Goal: Information Seeking & Learning: Learn about a topic

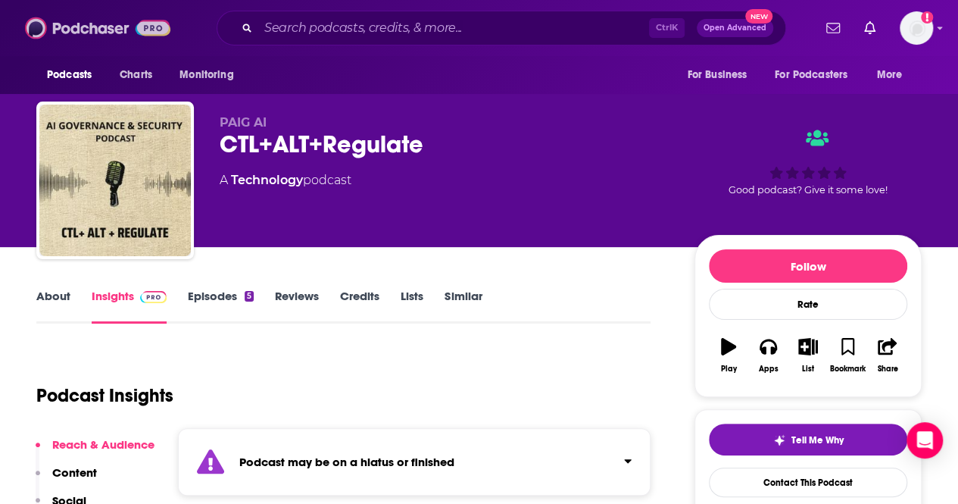
click at [61, 35] on img at bounding box center [97, 28] width 145 height 29
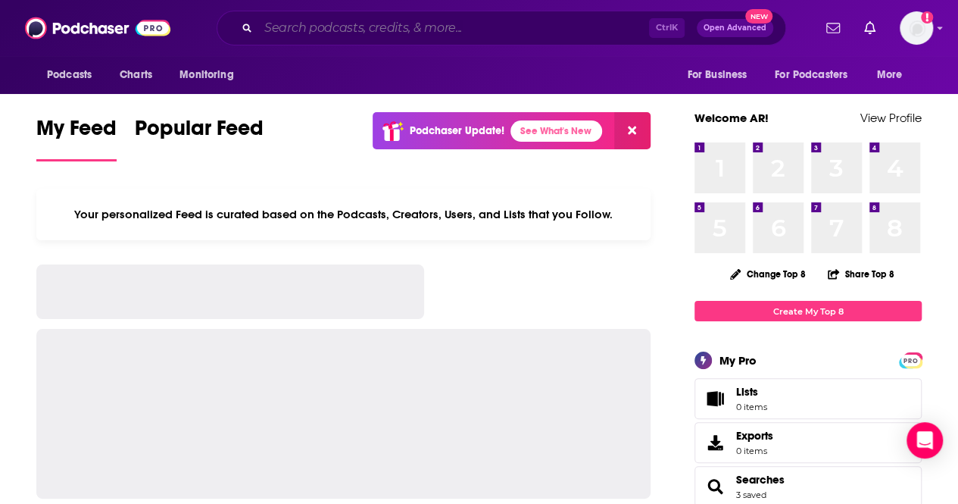
click at [297, 22] on input "Search podcasts, credits, & more..." at bounding box center [453, 28] width 391 height 24
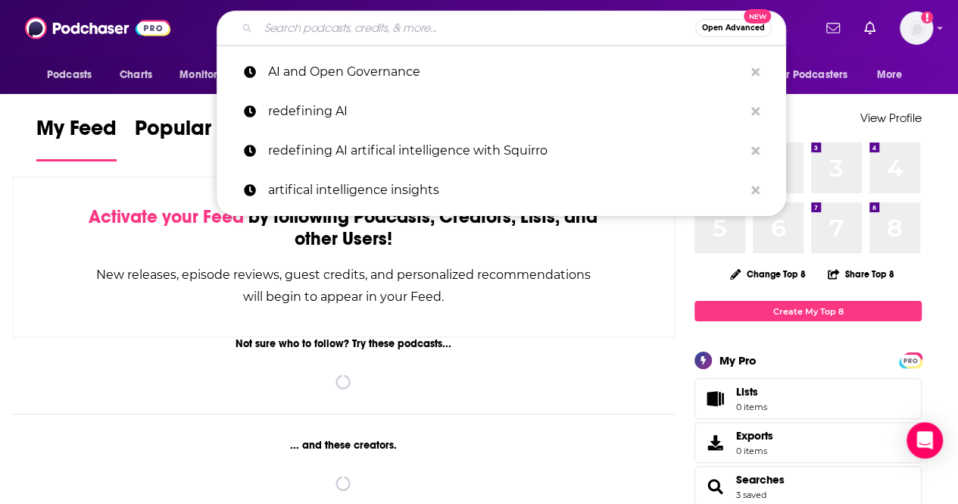
click at [297, 22] on input "Search podcasts, credits, & more..." at bounding box center [476, 28] width 437 height 24
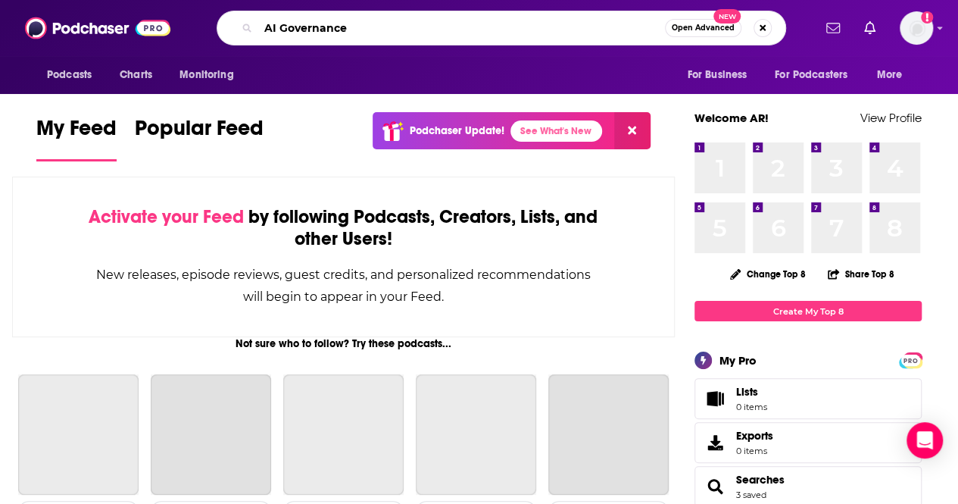
type input "AI Governance"
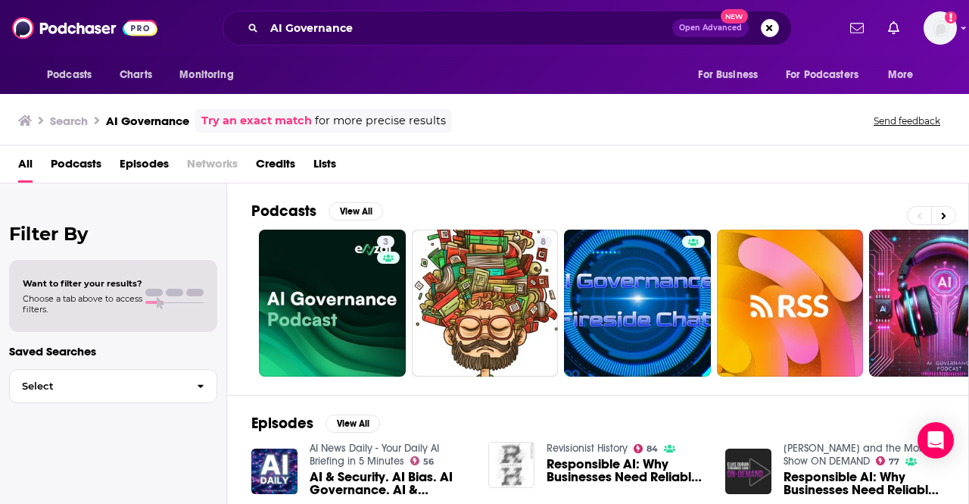
drag, startPoint x: 491, startPoint y: 48, endPoint x: 798, endPoint y: 139, distance: 320.7
click at [798, 139] on div "Search AI Governance Try an exact match for more precise results Send feedback" at bounding box center [484, 118] width 969 height 55
click at [570, 211] on div "Podcasts View All" at bounding box center [609, 215] width 717 height 28
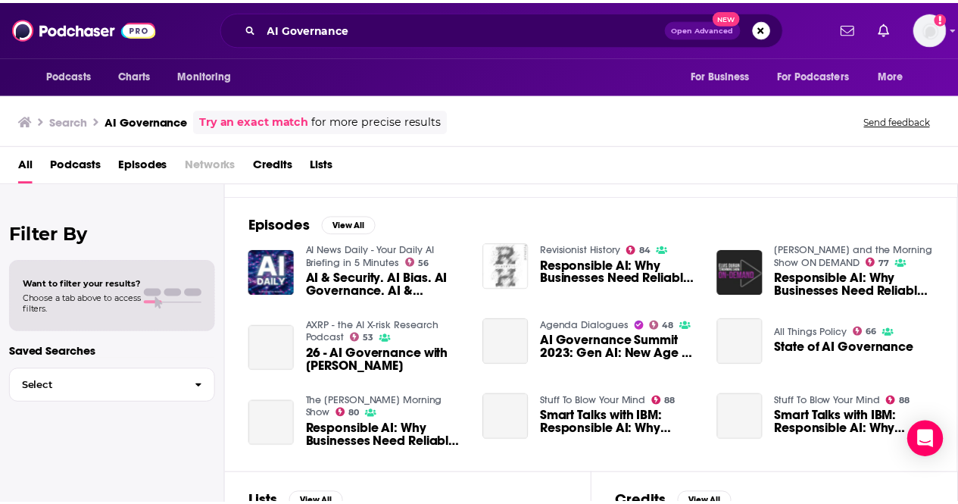
scroll to position [203, 0]
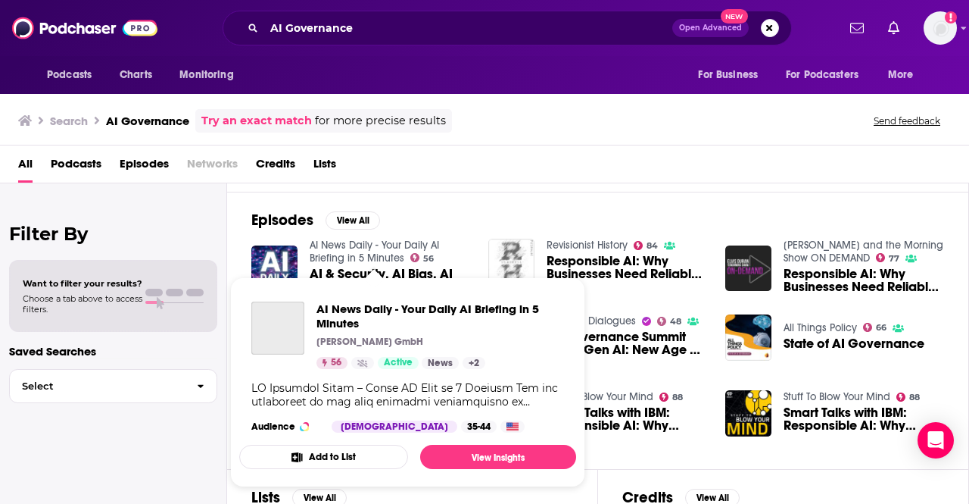
click at [351, 249] on link "AI News Daily - Your Daily AI Briefing in 5 Minutes" at bounding box center [375, 252] width 130 height 26
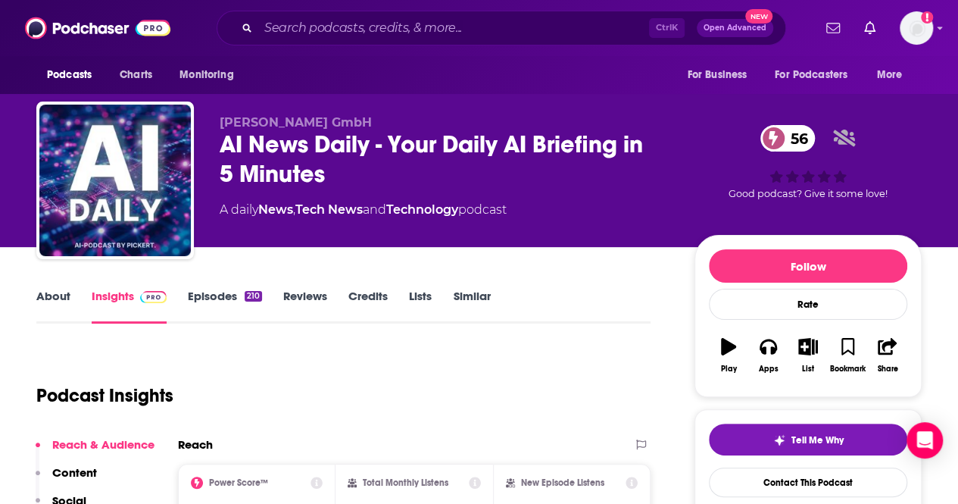
click at [542, 376] on div "Podcast Insights" at bounding box center [337, 386] width 602 height 77
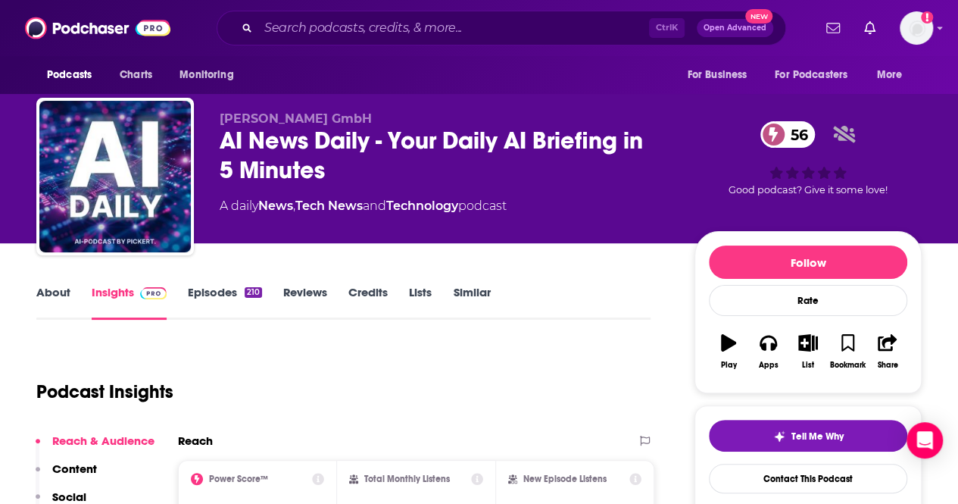
scroll to position [8, 0]
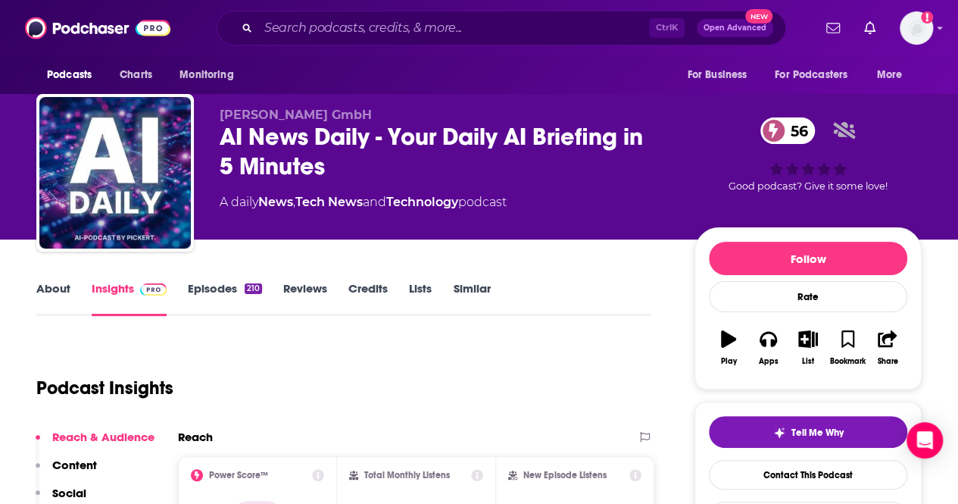
click at [39, 293] on link "About" at bounding box center [53, 298] width 34 height 35
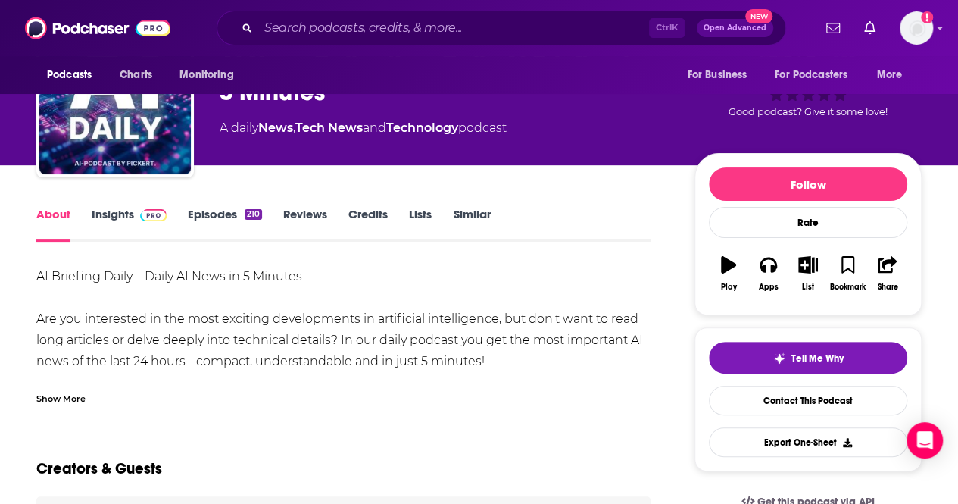
scroll to position [83, 0]
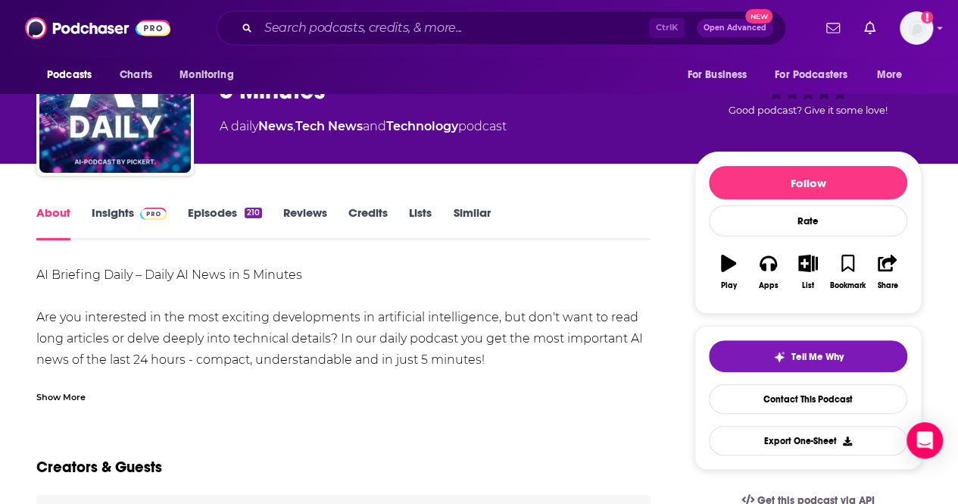
click at [73, 398] on div "Show More" at bounding box center [60, 396] width 49 height 14
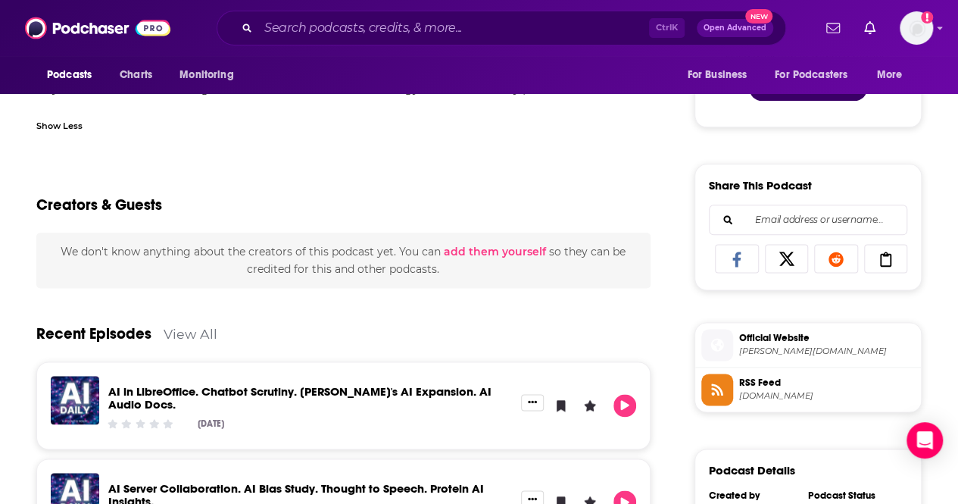
scroll to position [913, 0]
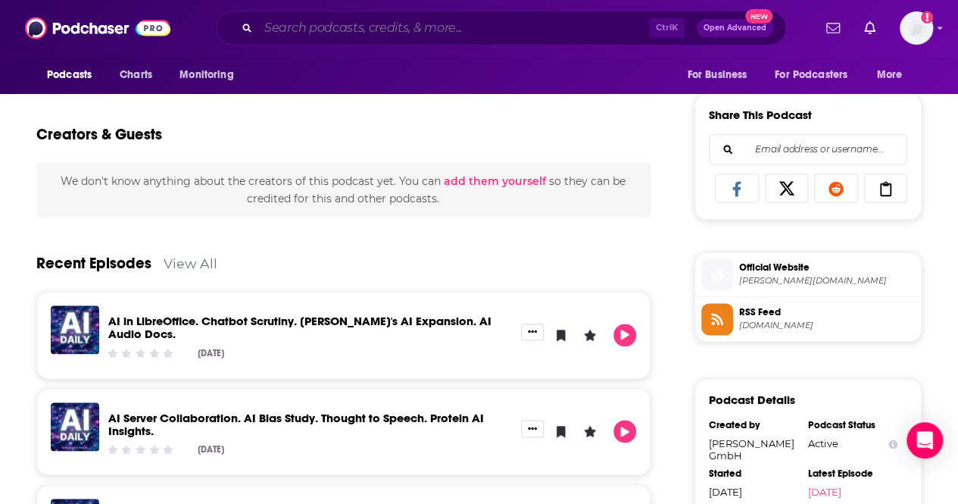
click at [320, 35] on input "Search podcasts, credits, & more..." at bounding box center [453, 28] width 391 height 24
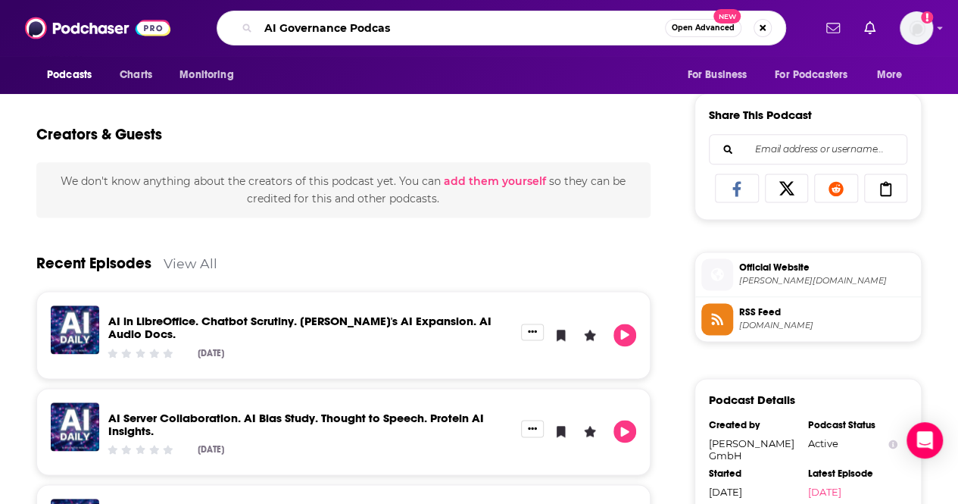
type input "AI Governance Podcast"
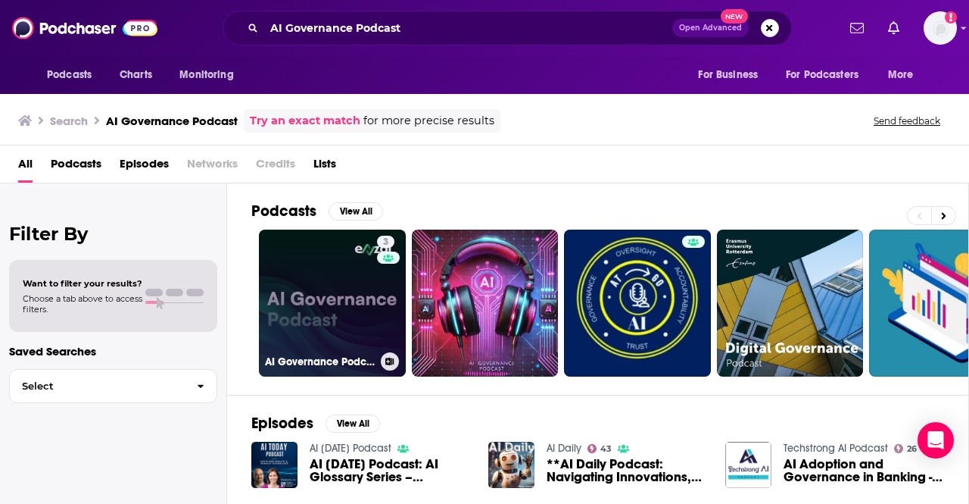
click at [327, 276] on link "3 AI Governance Podcast" at bounding box center [332, 302] width 147 height 147
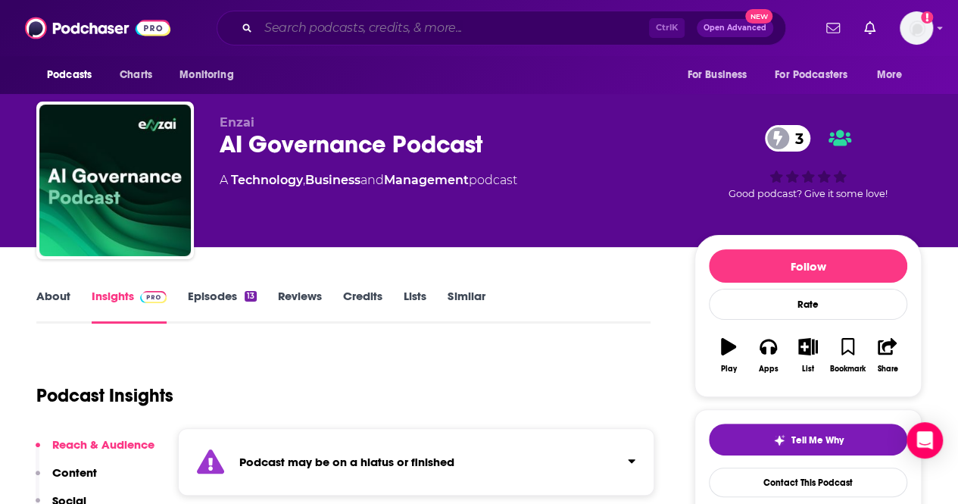
click at [317, 19] on input "Search podcasts, credits, & more..." at bounding box center [453, 28] width 391 height 24
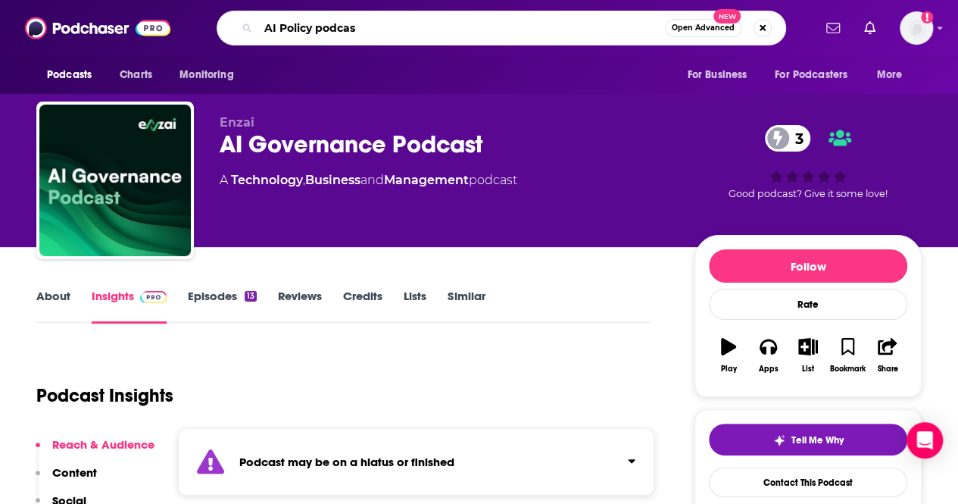
type input "AI Policy podcast"
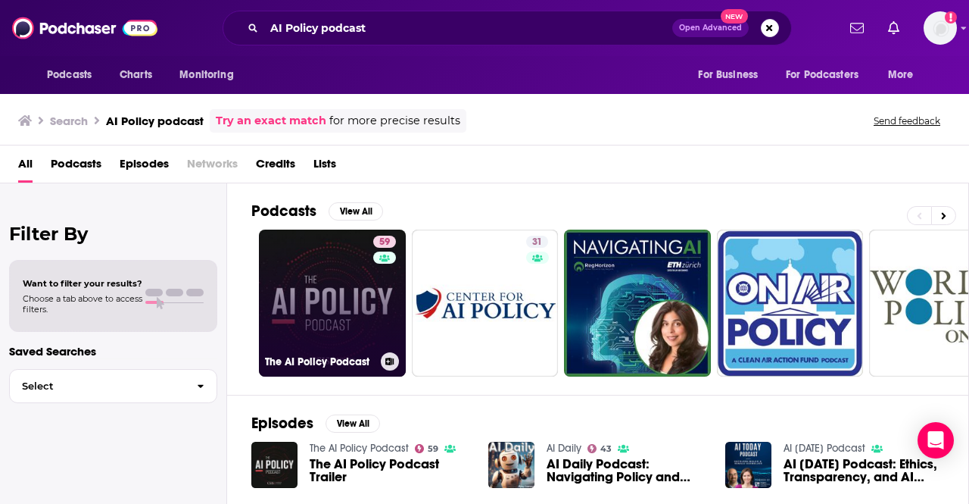
click at [356, 314] on link "59 The AI Policy Podcast" at bounding box center [332, 302] width 147 height 147
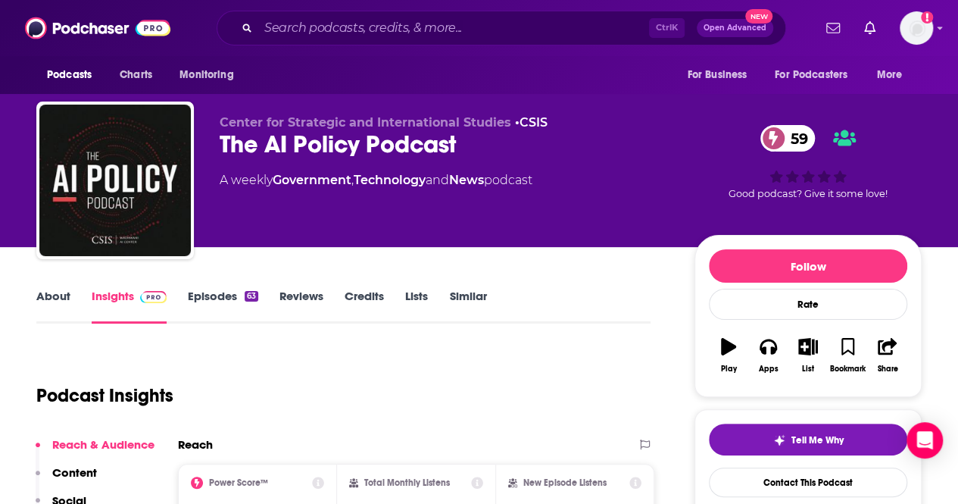
click at [55, 311] on link "About" at bounding box center [53, 306] width 34 height 35
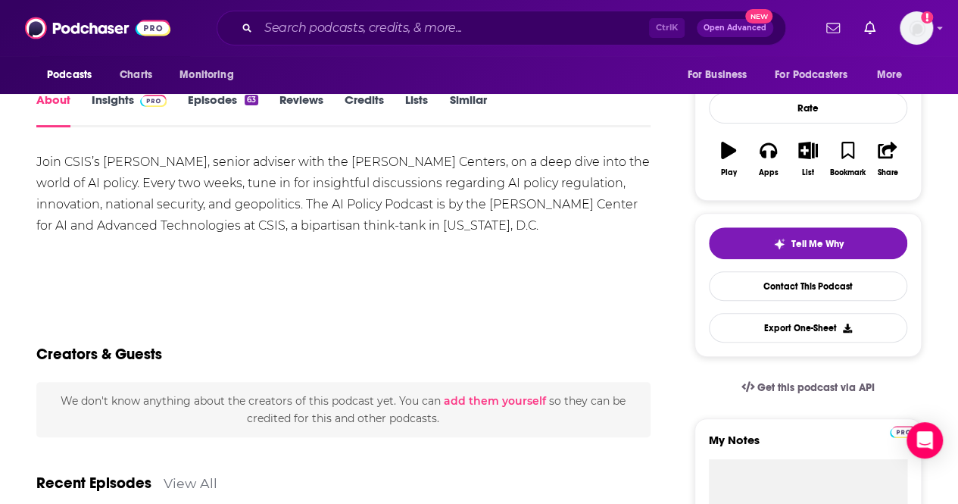
scroll to position [195, 0]
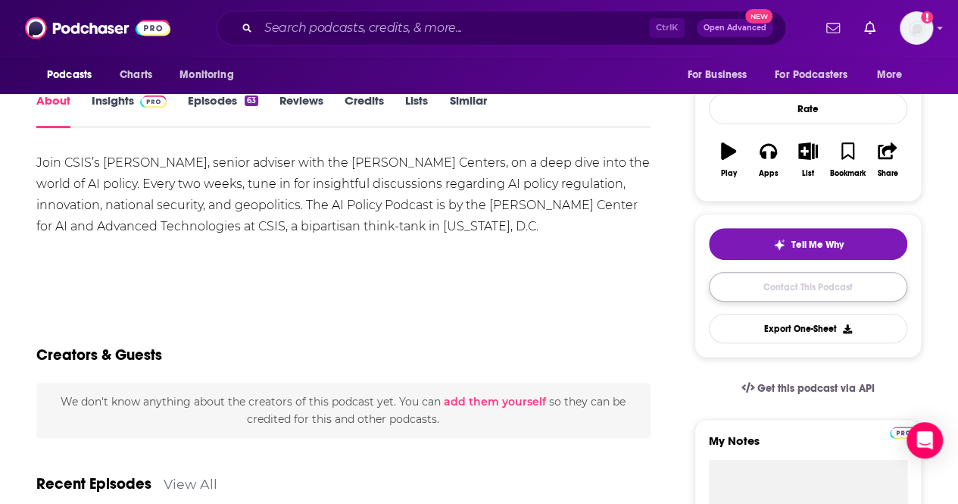
click at [785, 272] on link "Contact This Podcast" at bounding box center [808, 287] width 198 height 30
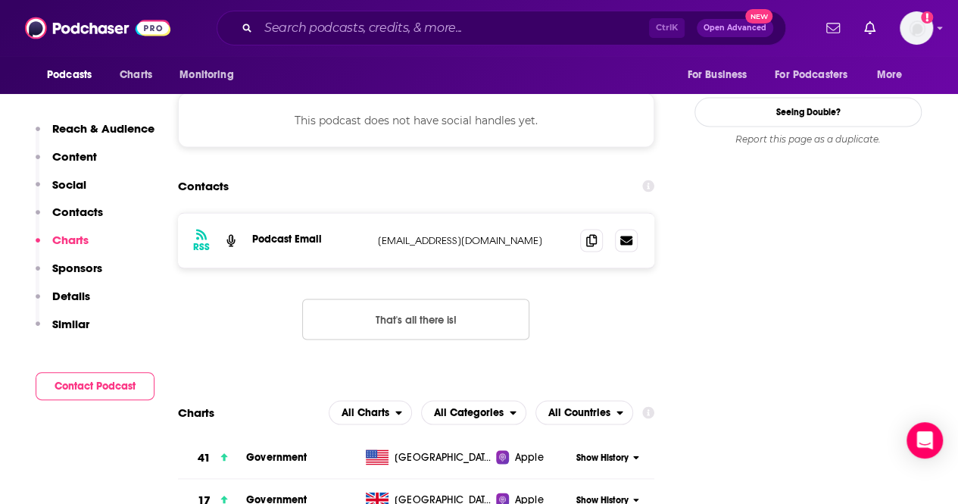
scroll to position [1313, 0]
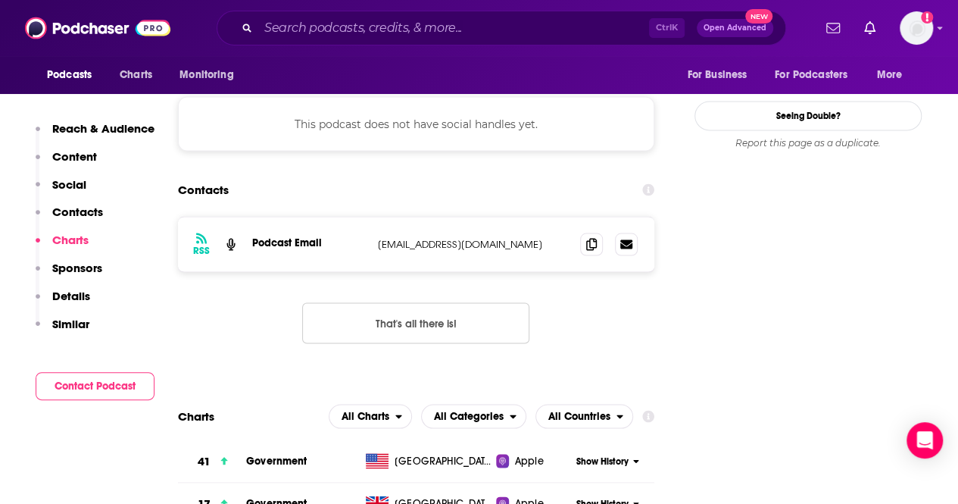
click at [406, 237] on p "[EMAIL_ADDRESS][DOMAIN_NAME]" at bounding box center [473, 243] width 190 height 13
click at [588, 232] on span at bounding box center [591, 243] width 23 height 23
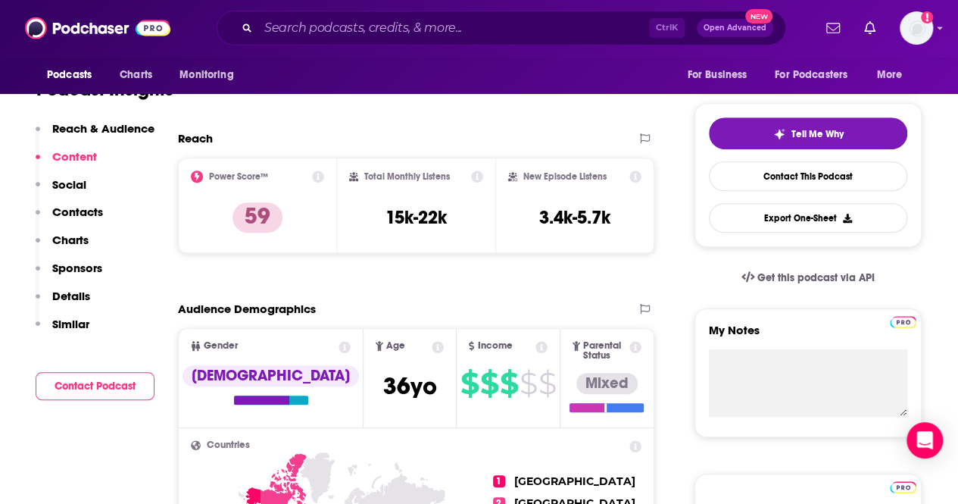
scroll to position [305, 0]
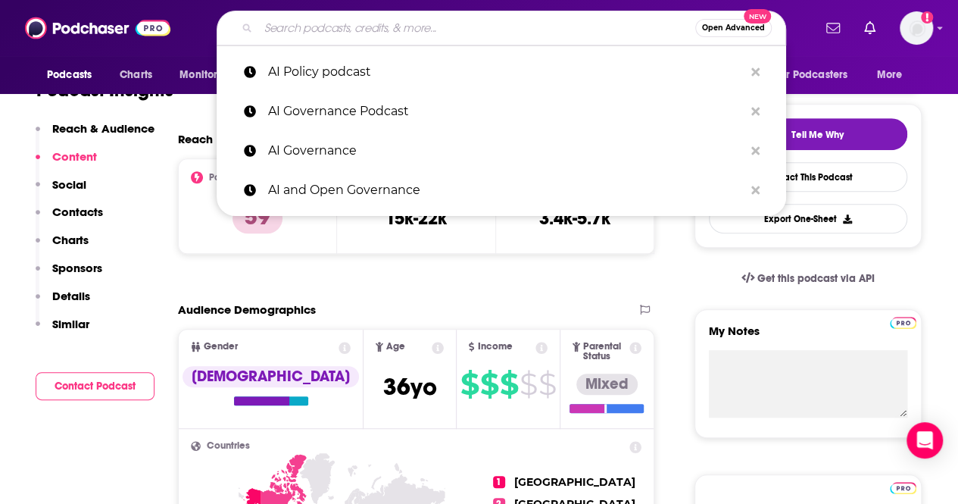
click at [301, 36] on input "Search podcasts, credits, & more..." at bounding box center [476, 28] width 437 height 24
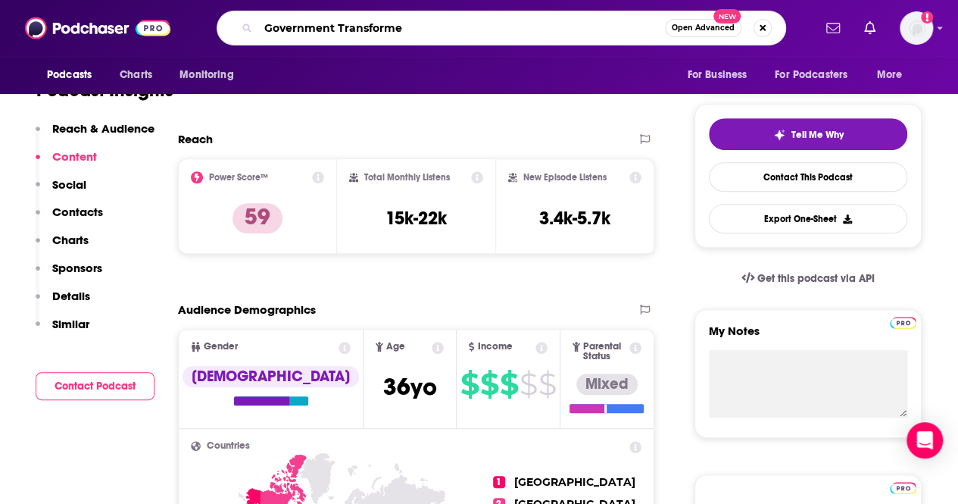
type input "Government Transformed"
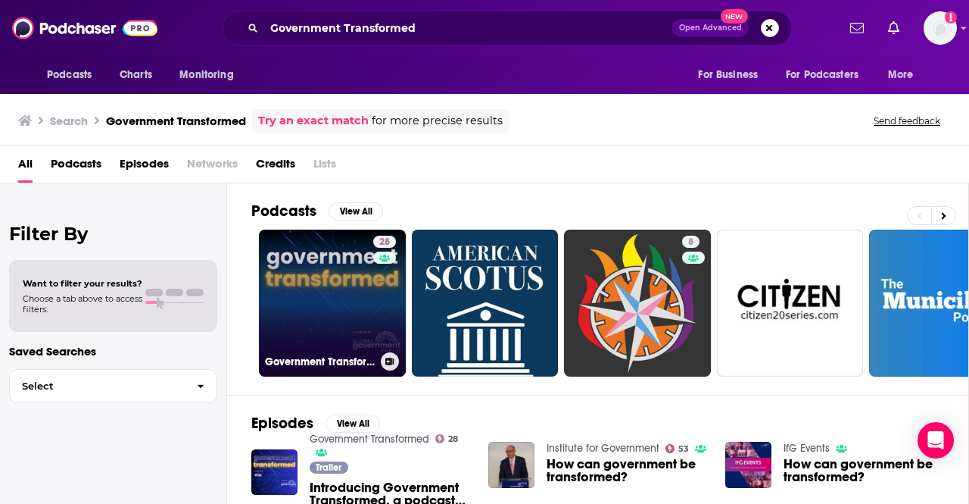
click at [315, 314] on link "28 Government Transformed" at bounding box center [332, 302] width 147 height 147
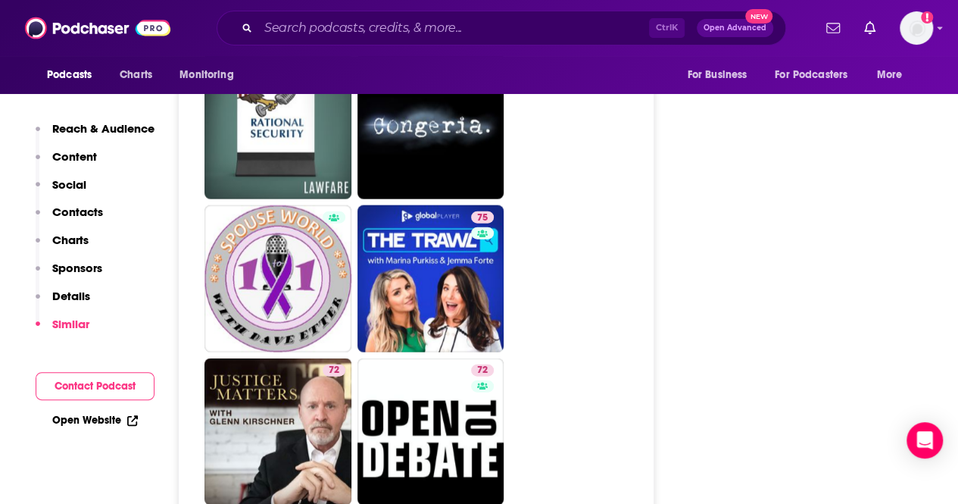
scroll to position [4517, 0]
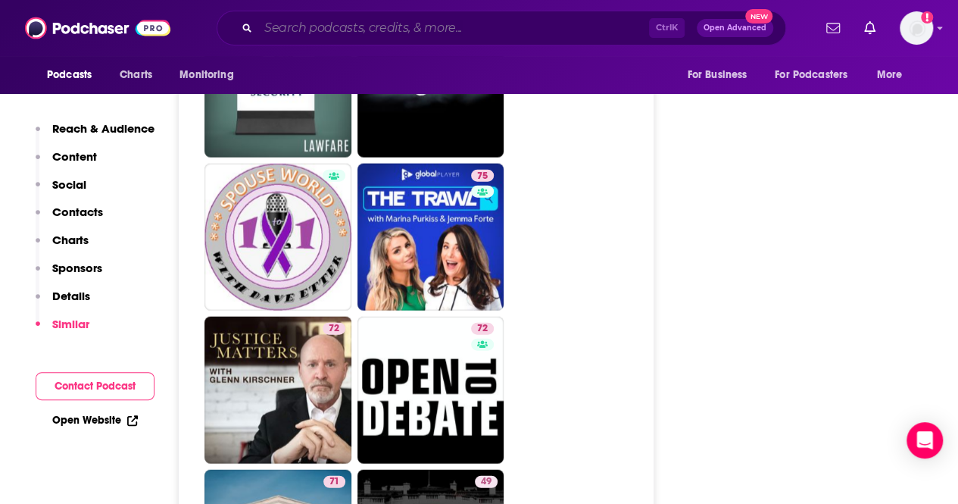
click at [304, 23] on input "Search podcasts, credits, & more..." at bounding box center [453, 28] width 391 height 24
paste input "The Government Technology Insider Podcast"
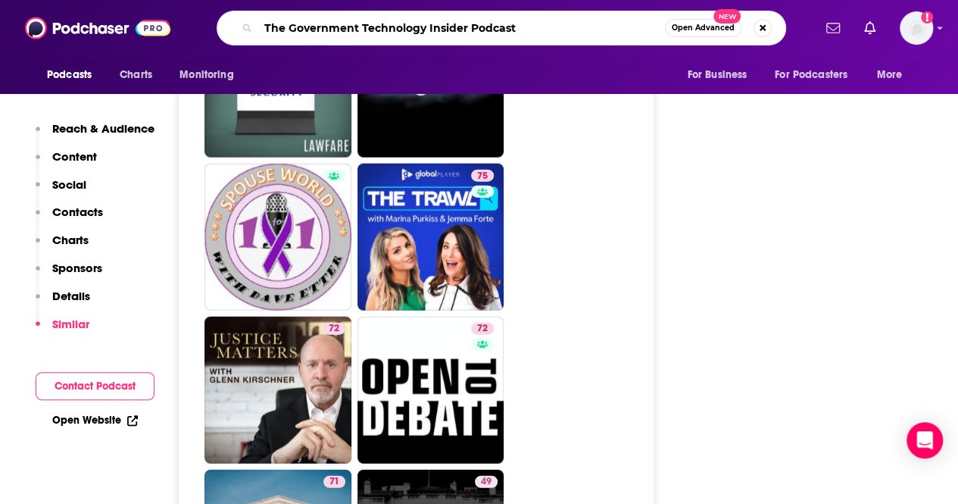
type input "The Government Technology Insider Podcast"
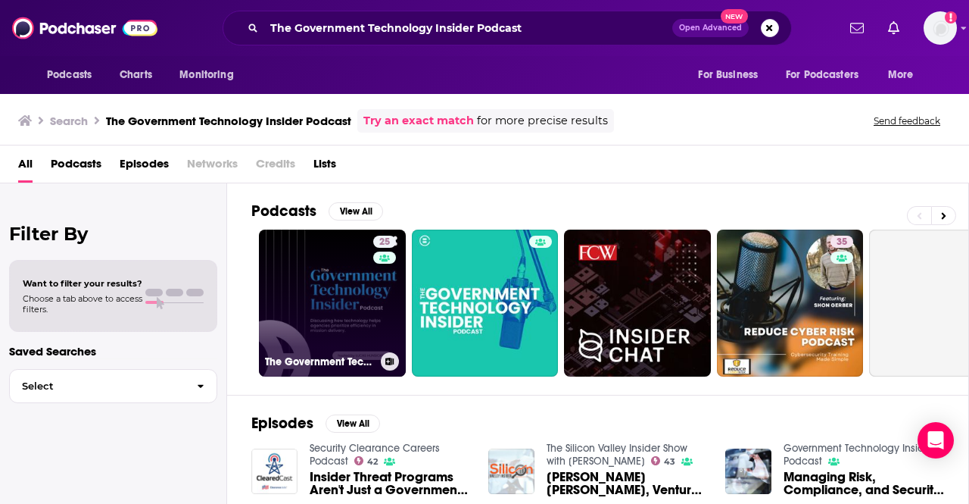
click at [328, 263] on link "25 The Government Technology Insider Podcast" at bounding box center [332, 302] width 147 height 147
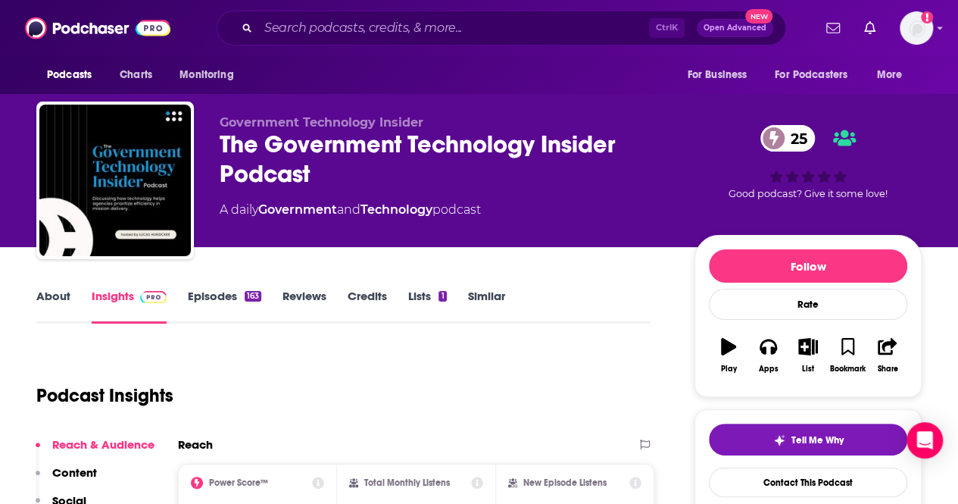
click at [395, 367] on div "Podcast Insights" at bounding box center [337, 386] width 602 height 77
click at [55, 299] on link "About" at bounding box center [53, 306] width 34 height 35
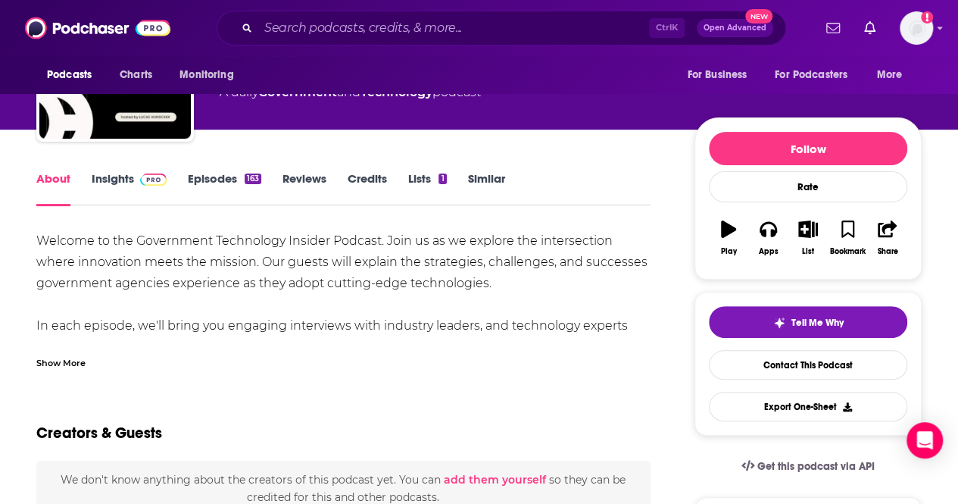
scroll to position [156, 0]
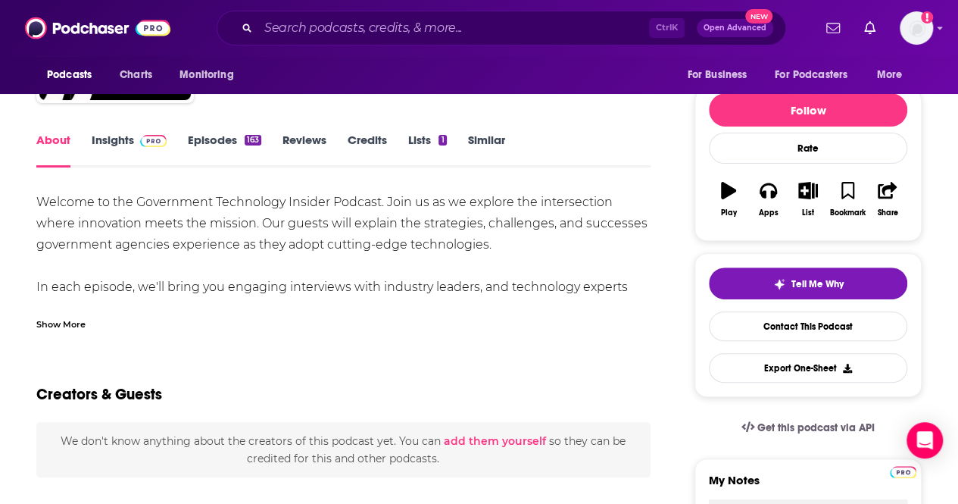
click at [67, 323] on div "Show More" at bounding box center [60, 323] width 49 height 14
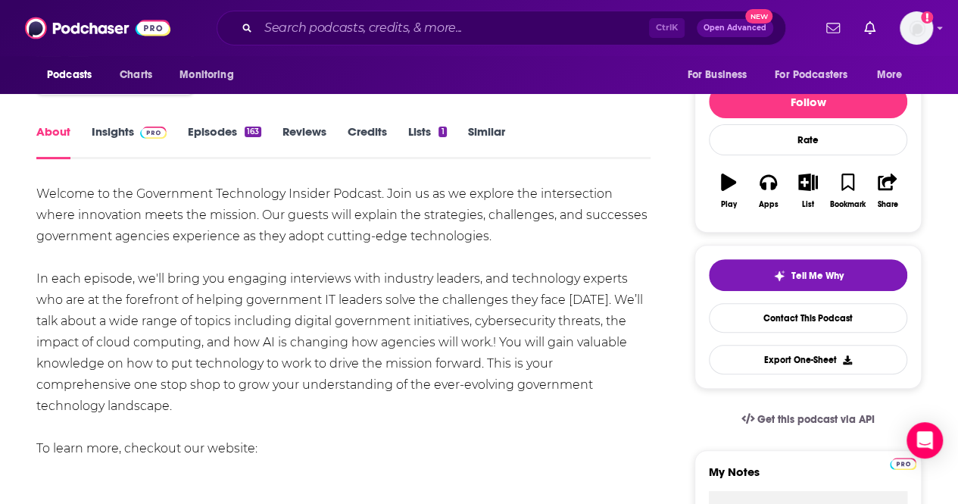
scroll to position [151, 0]
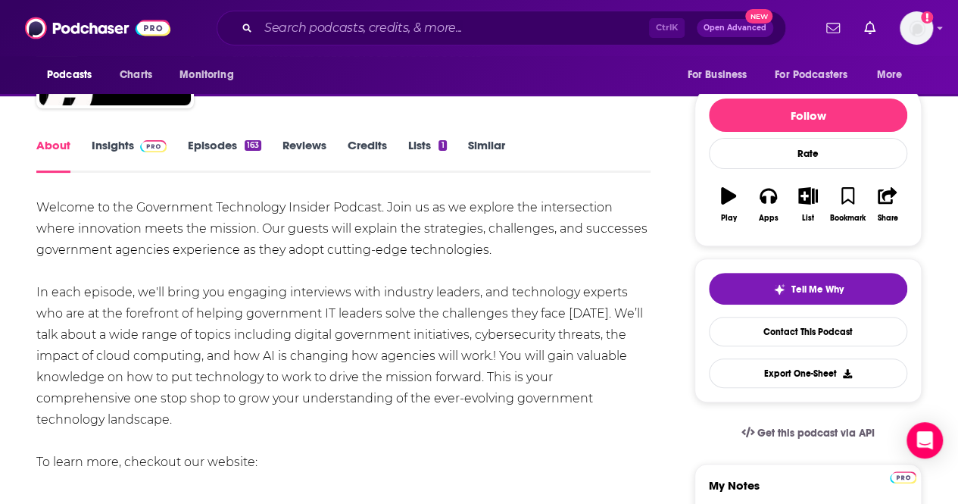
click at [164, 497] on link "[URL][DOMAIN_NAME]" at bounding box center [105, 504] width 138 height 14
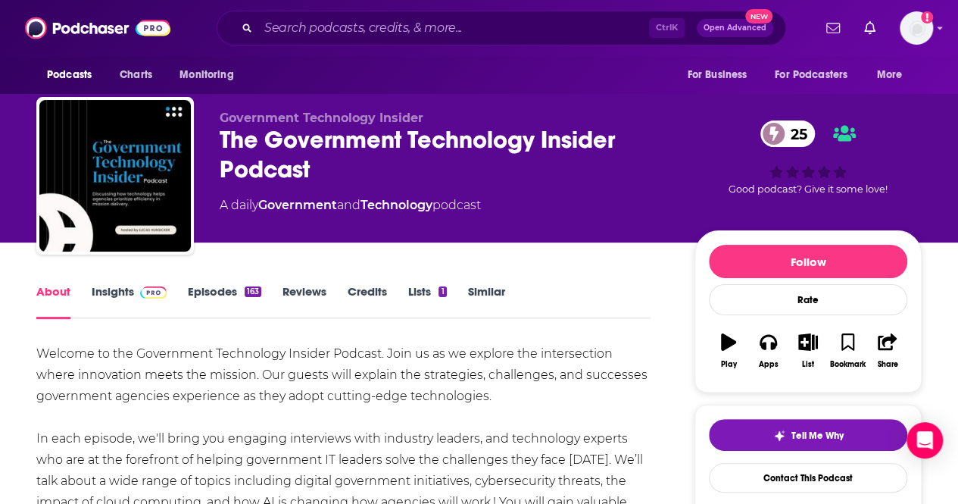
scroll to position [0, 0]
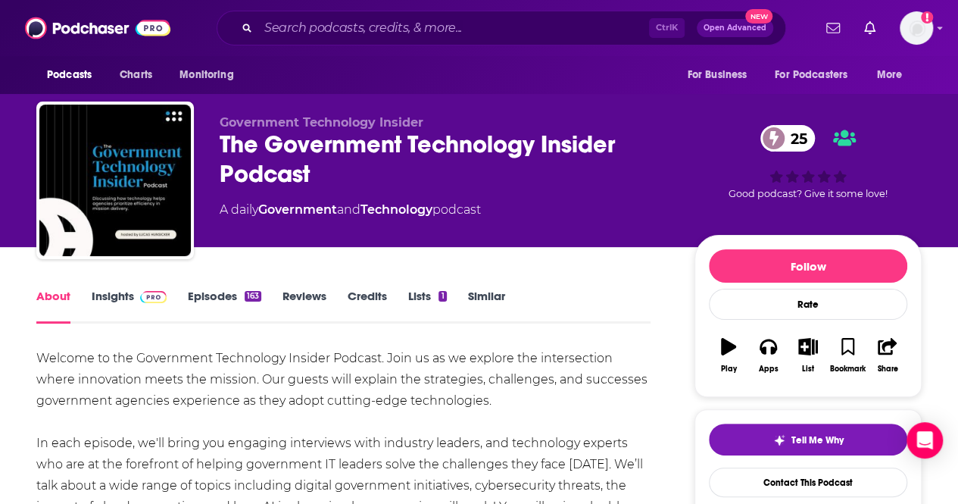
click at [367, 296] on link "Credits" at bounding box center [367, 306] width 39 height 35
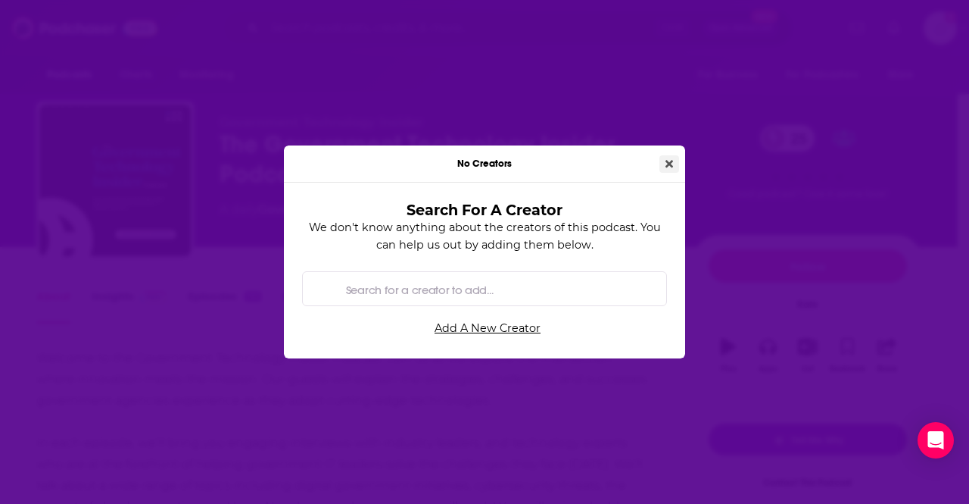
click at [667, 163] on icon "Close" at bounding box center [670, 164] width 8 height 8
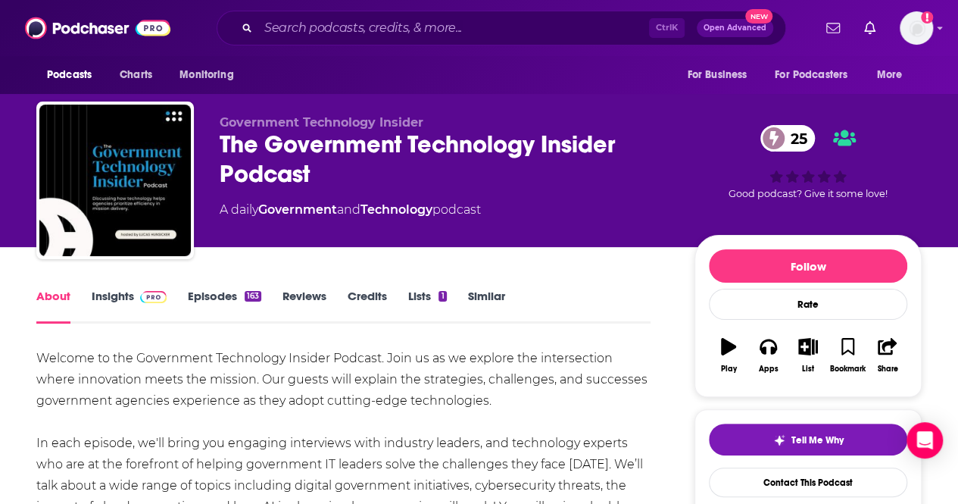
click at [421, 307] on link "Lists 1" at bounding box center [427, 306] width 38 height 35
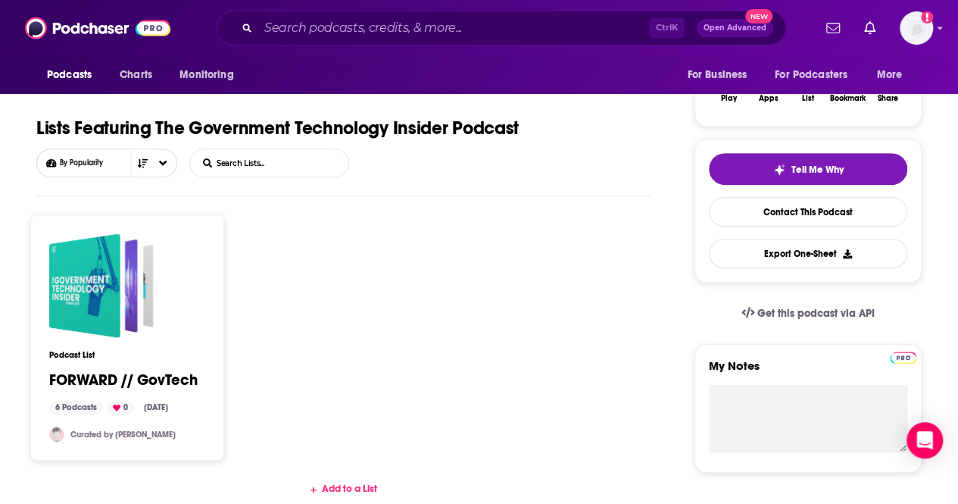
scroll to position [272, 0]
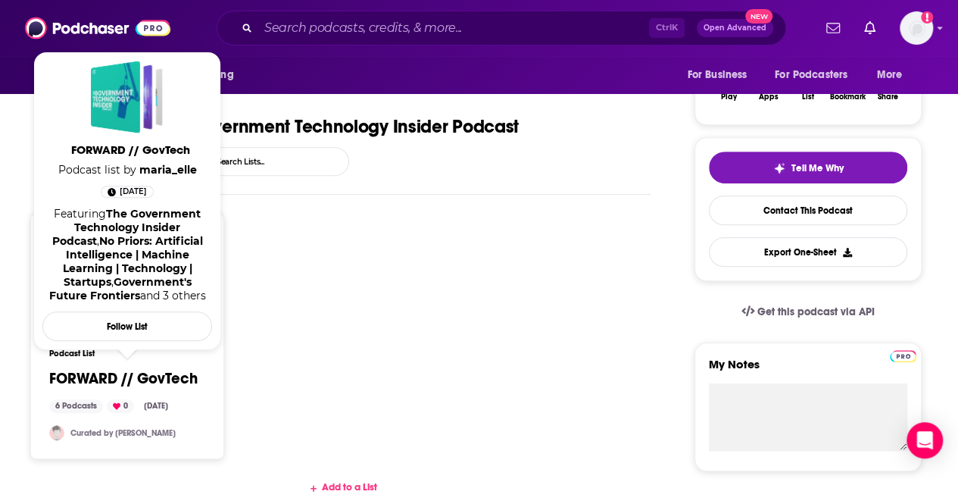
click at [142, 376] on link "FORWARD // GovTech" at bounding box center [123, 378] width 148 height 17
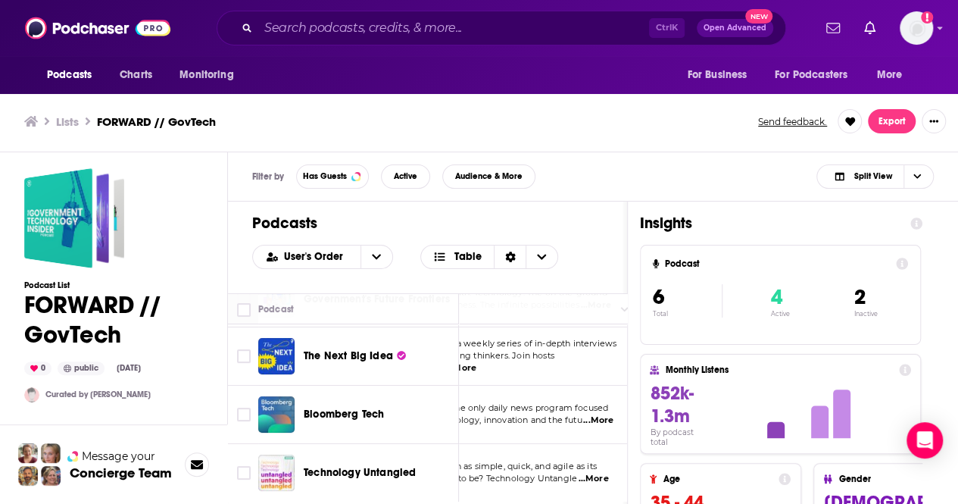
scroll to position [182, 114]
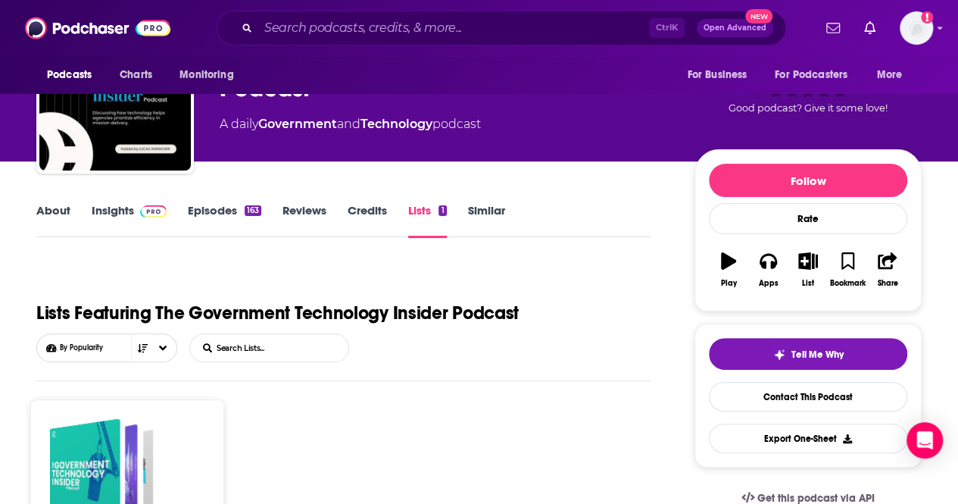
scroll to position [78, 0]
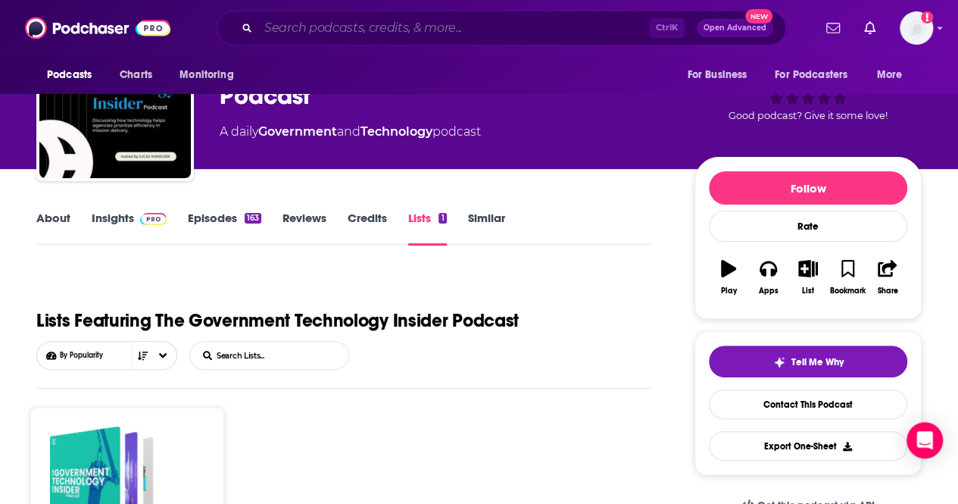
click at [376, 23] on input "Search podcasts, credits, & more..." at bounding box center [453, 28] width 391 height 24
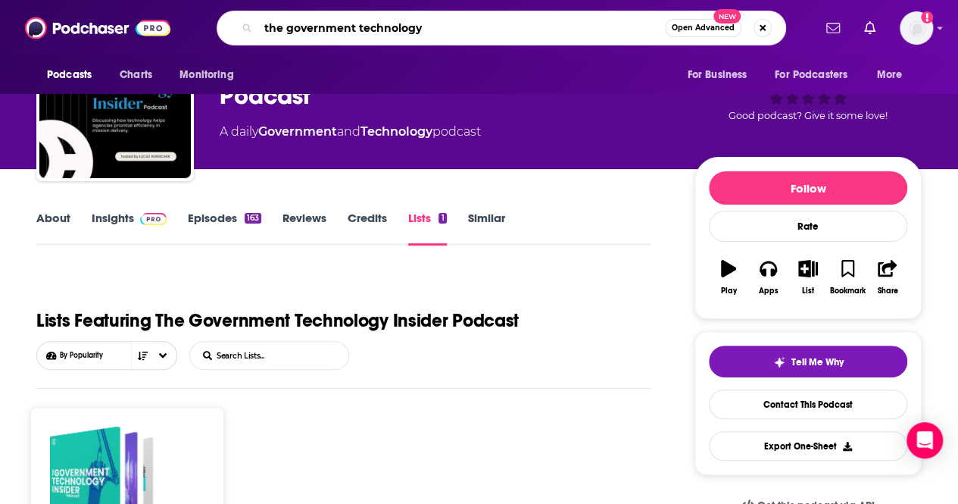
click at [376, 23] on input "the government technology" at bounding box center [461, 28] width 407 height 24
type input "AI policy podcas"
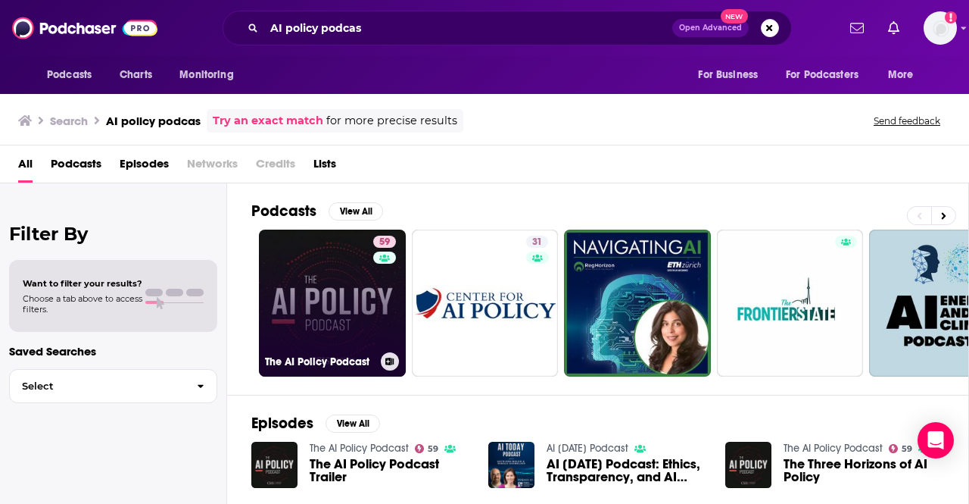
click at [330, 285] on link "59 The AI Policy Podcast" at bounding box center [332, 302] width 147 height 147
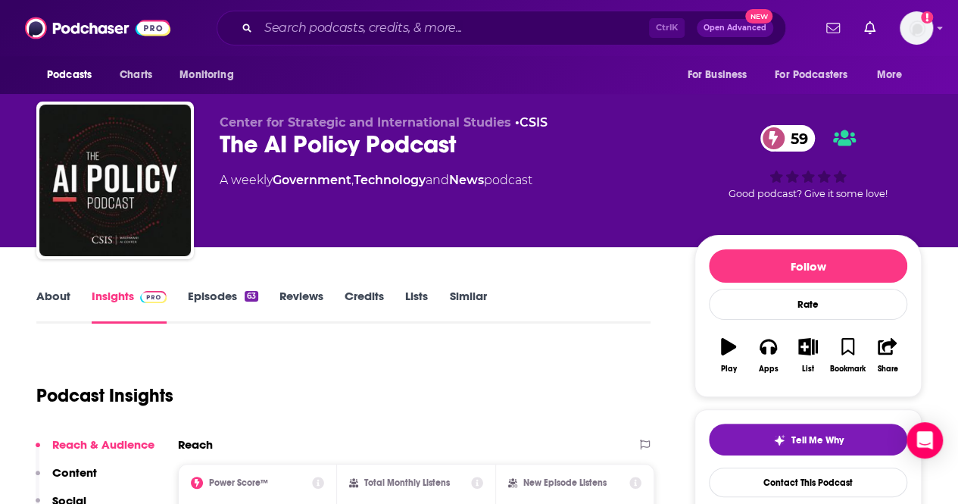
click at [198, 372] on div "Podcast Insights" at bounding box center [337, 386] width 602 height 77
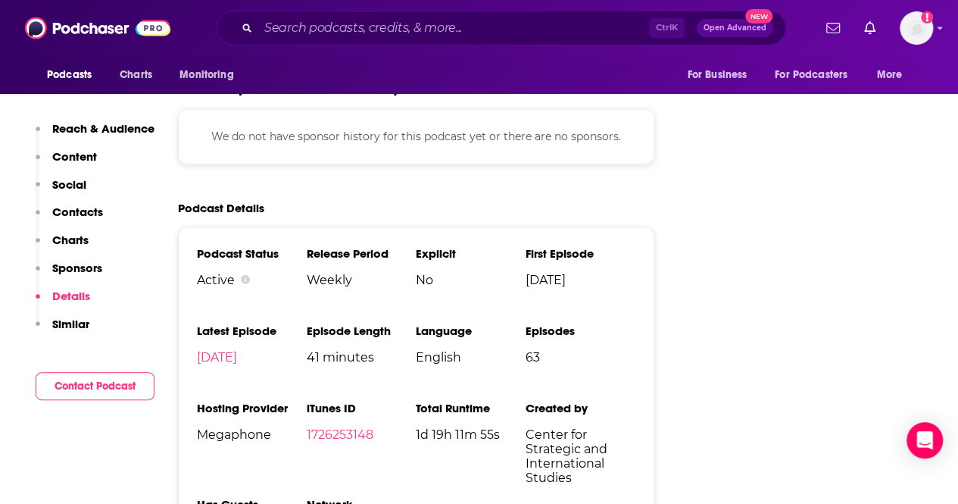
scroll to position [2001, 0]
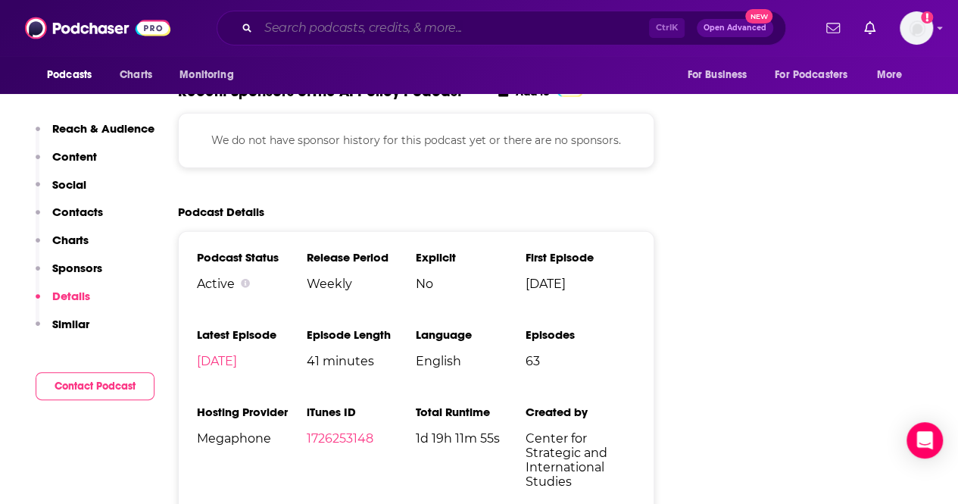
click at [317, 23] on input "Search podcasts, credits, & more..." at bounding box center [453, 28] width 391 height 24
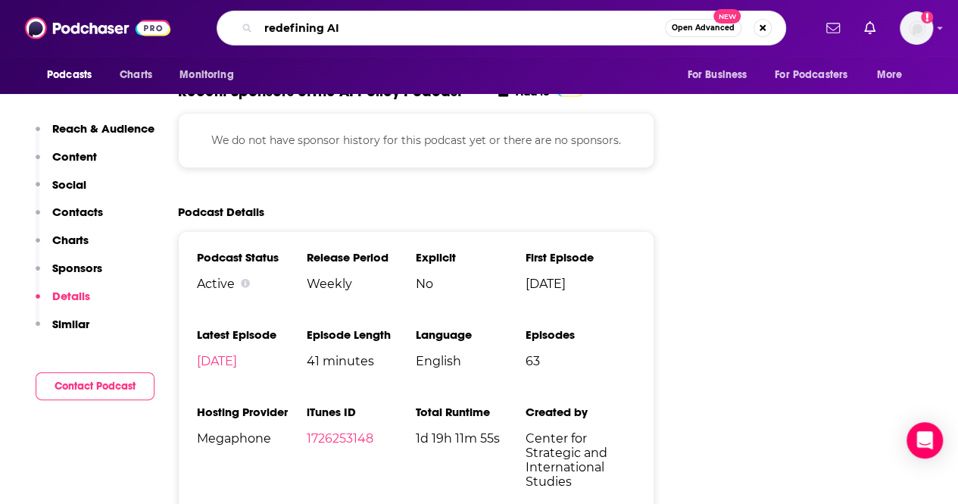
type input "redefining AI"
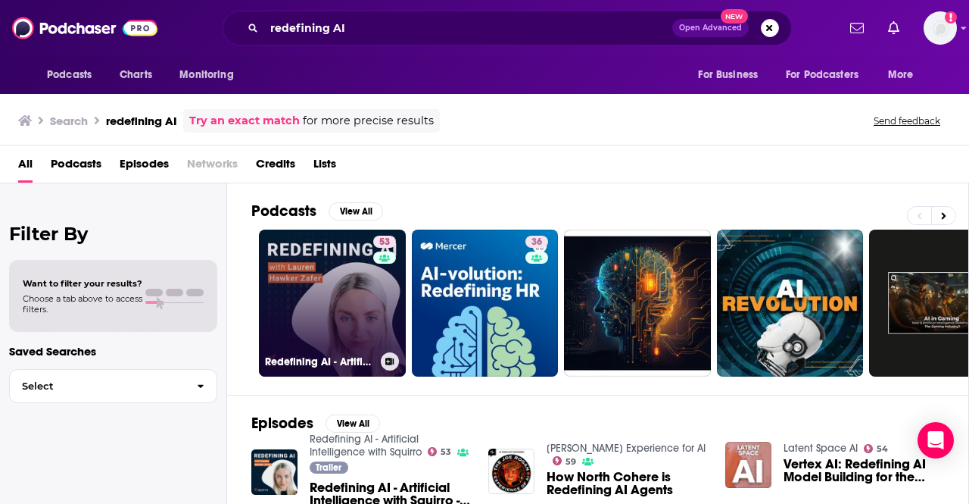
click at [350, 293] on link "53 Redefining AI - Artificial Intelligence with Squirro" at bounding box center [332, 302] width 147 height 147
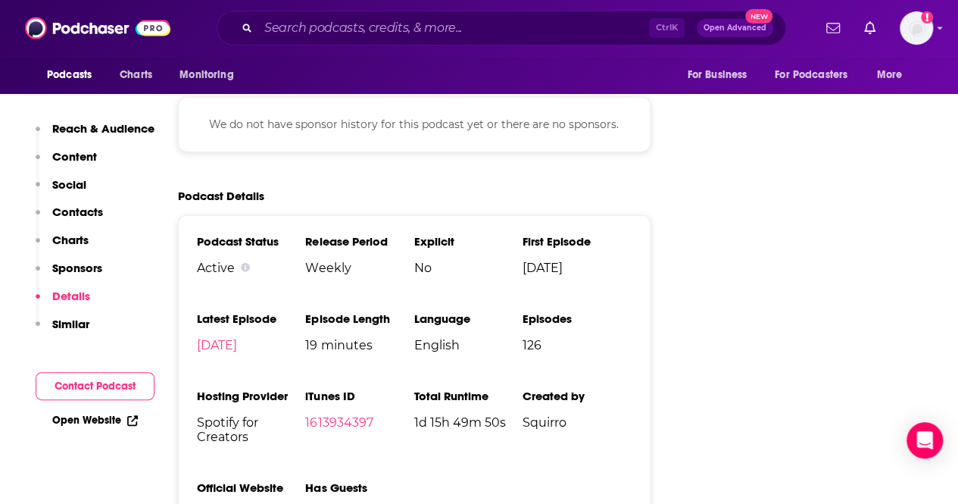
scroll to position [1804, 0]
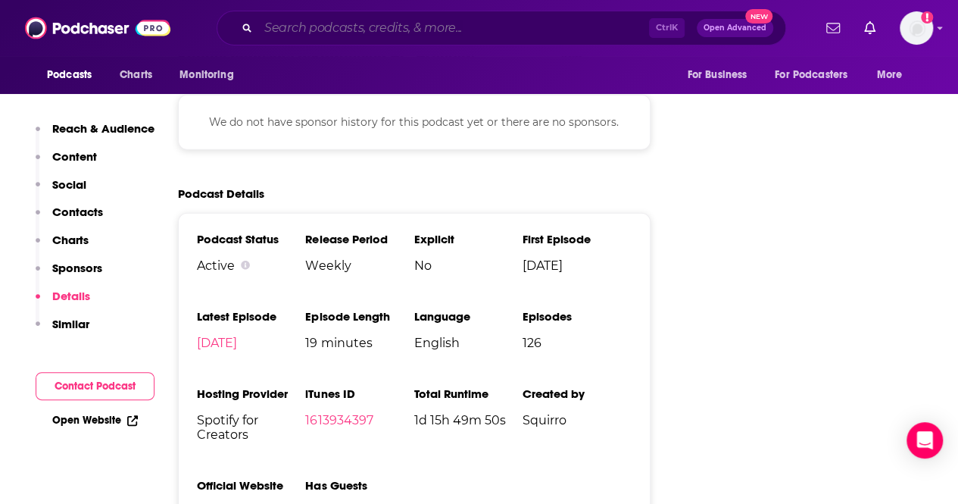
click at [373, 30] on input "Search podcasts, credits, & more..." at bounding box center [453, 28] width 391 height 24
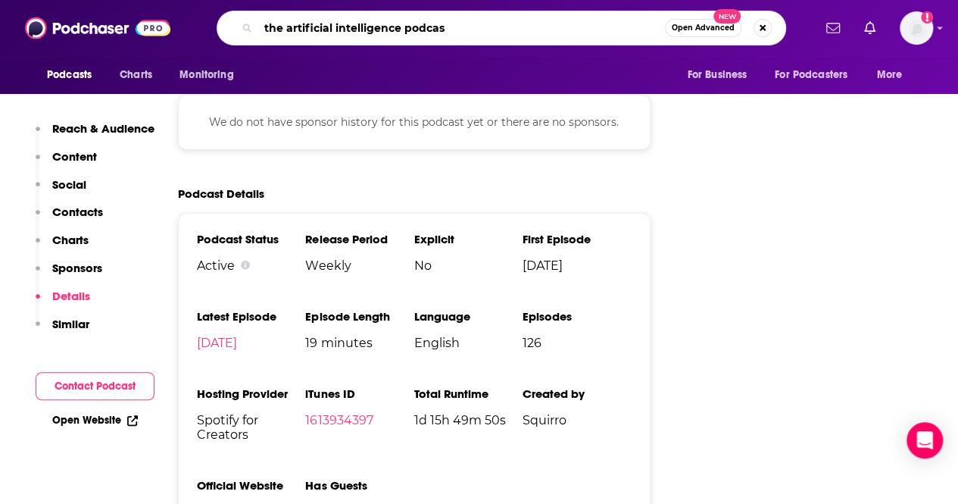
type input "the artificial intelligence podcast"
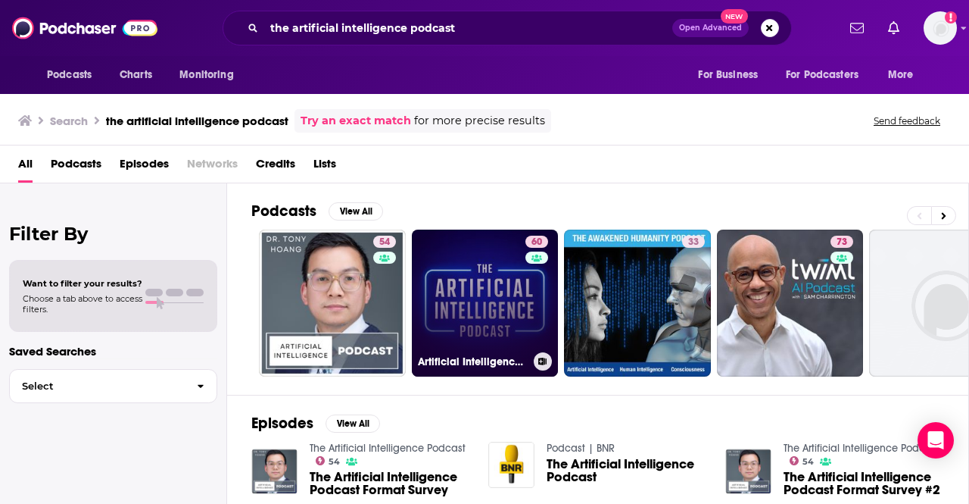
click at [467, 272] on link "60 Artificial Intelligence Podcast: [PERSON_NAME], [PERSON_NAME], [PERSON_NAME]…" at bounding box center [485, 302] width 147 height 147
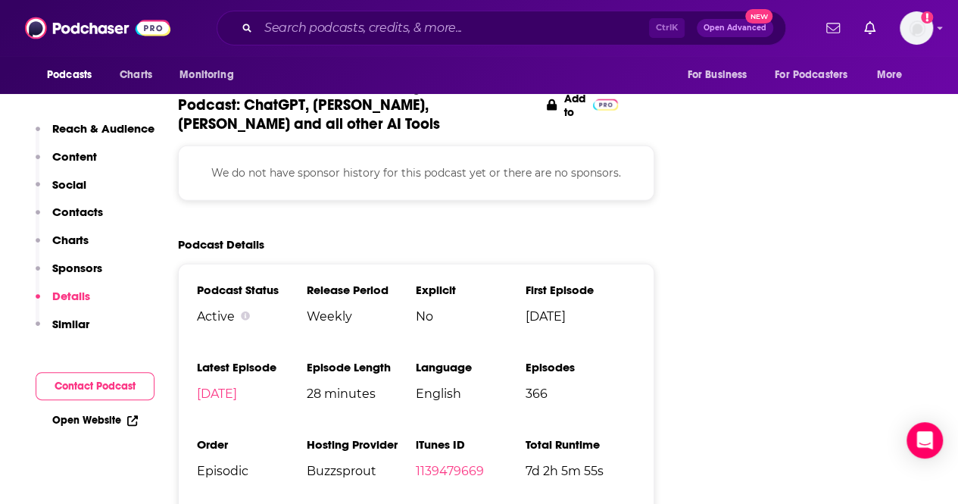
scroll to position [2159, 0]
